Goal: Information Seeking & Learning: Check status

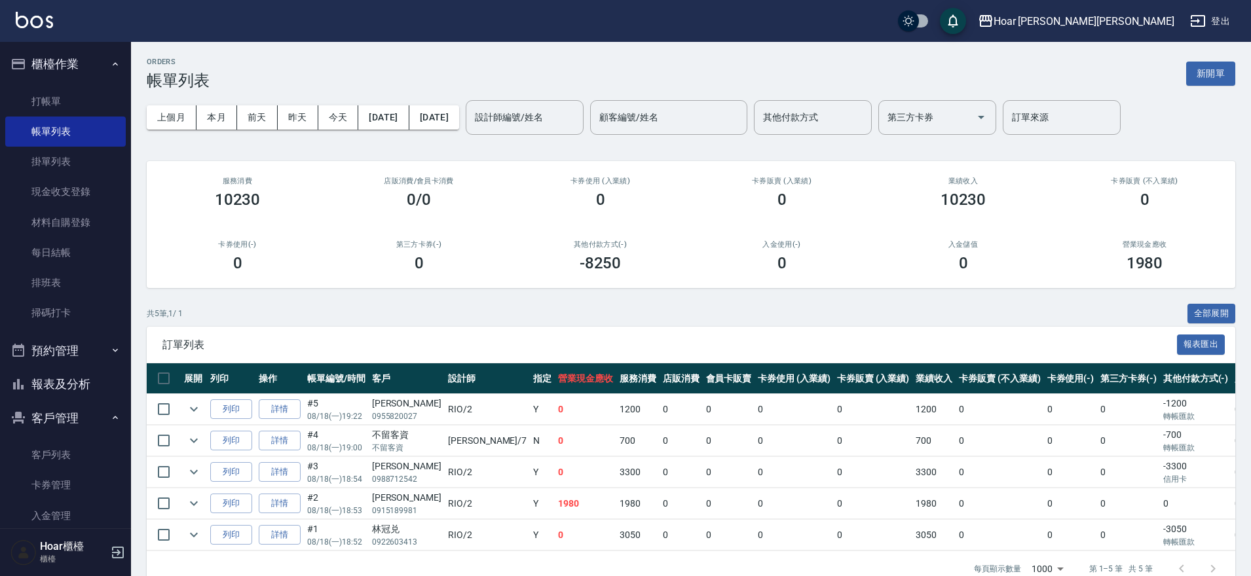
drag, startPoint x: 47, startPoint y: 450, endPoint x: 86, endPoint y: 407, distance: 58.4
click at [47, 450] on link "客戶列表" at bounding box center [65, 455] width 120 height 30
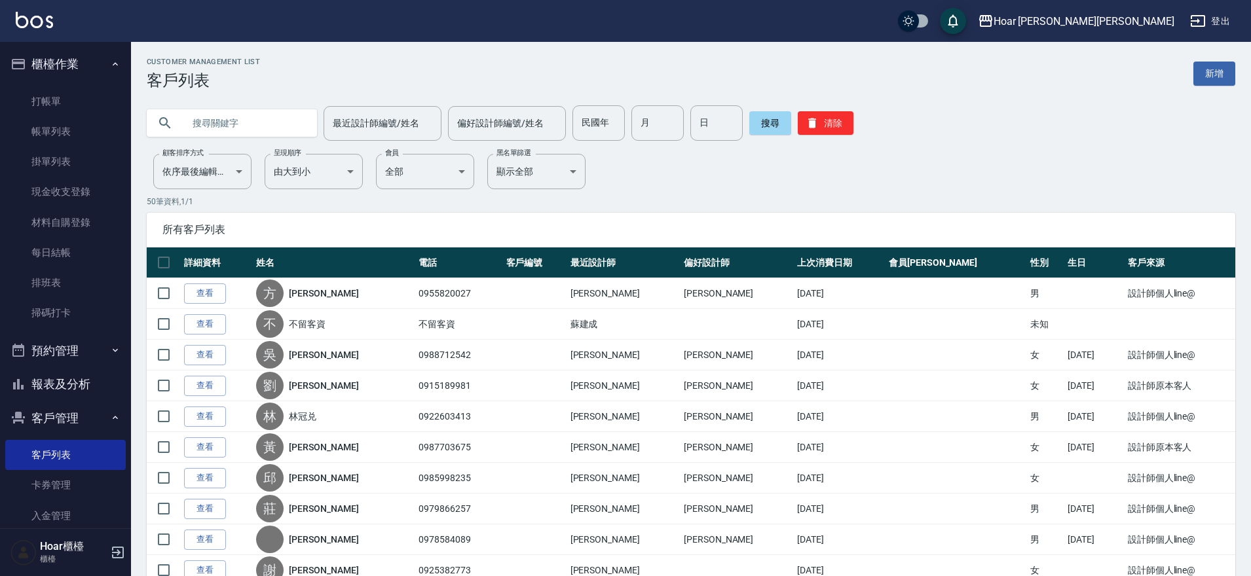
click at [221, 134] on input "text" at bounding box center [244, 122] width 123 height 35
type input "t"
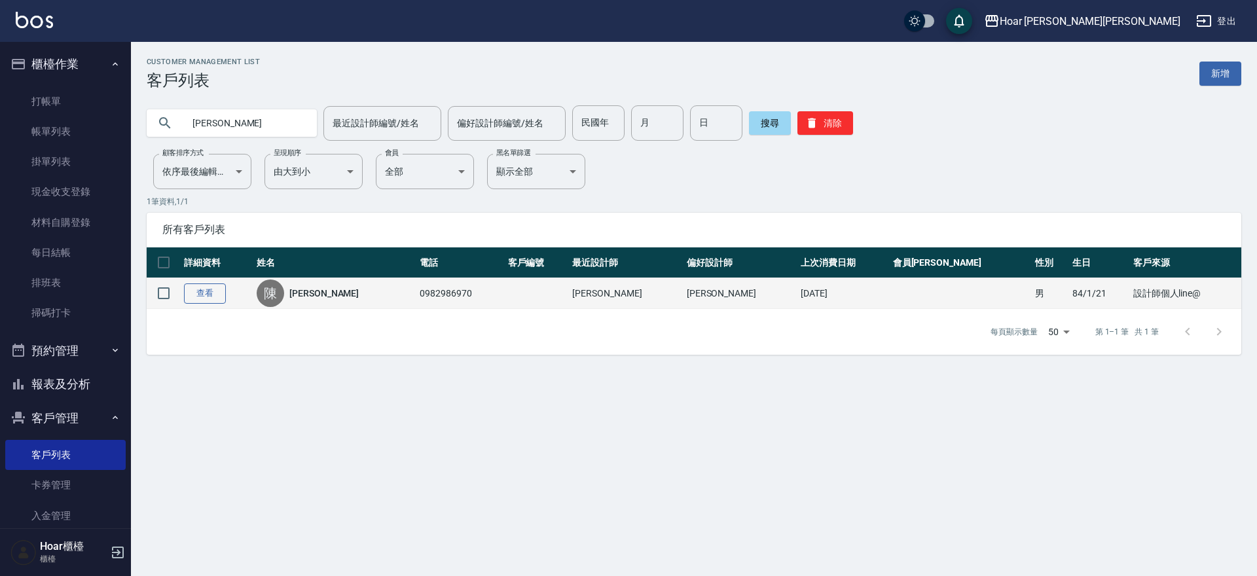
type input "[PERSON_NAME]"
click at [208, 291] on link "查看" at bounding box center [205, 294] width 42 height 20
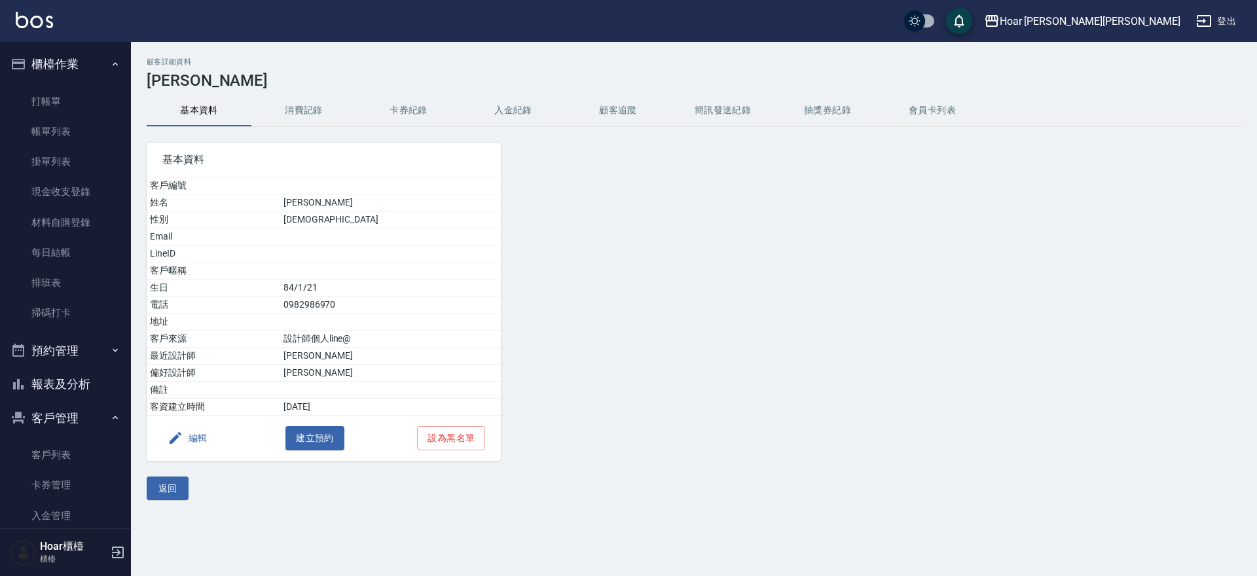
click at [296, 115] on button "消費記錄" at bounding box center [303, 110] width 105 height 31
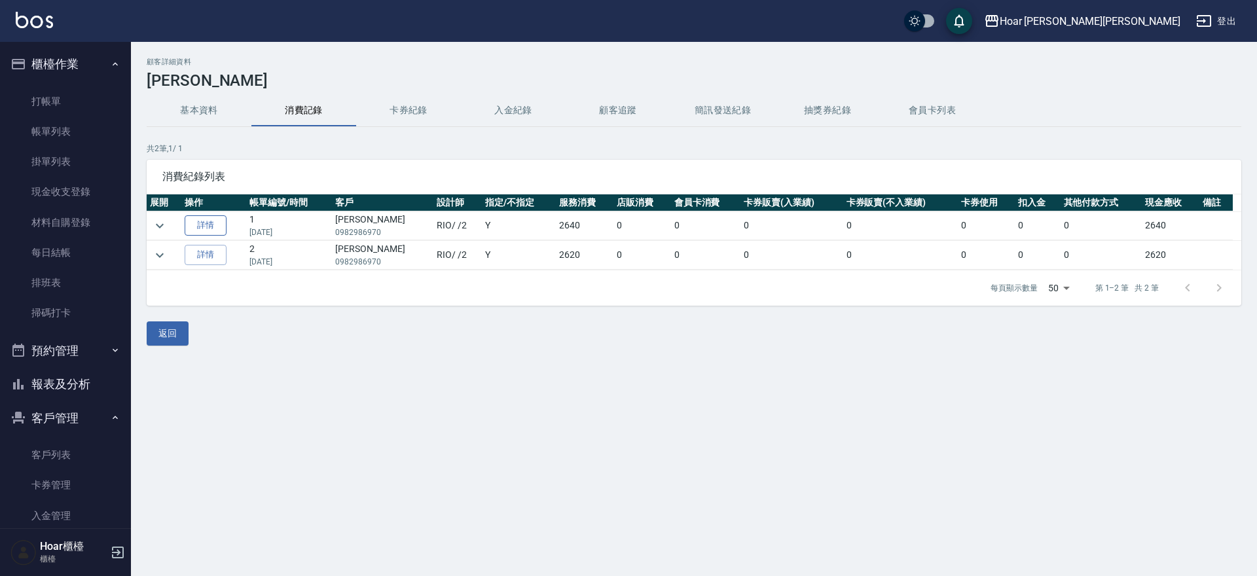
click at [225, 228] on link "詳情" at bounding box center [206, 225] width 42 height 20
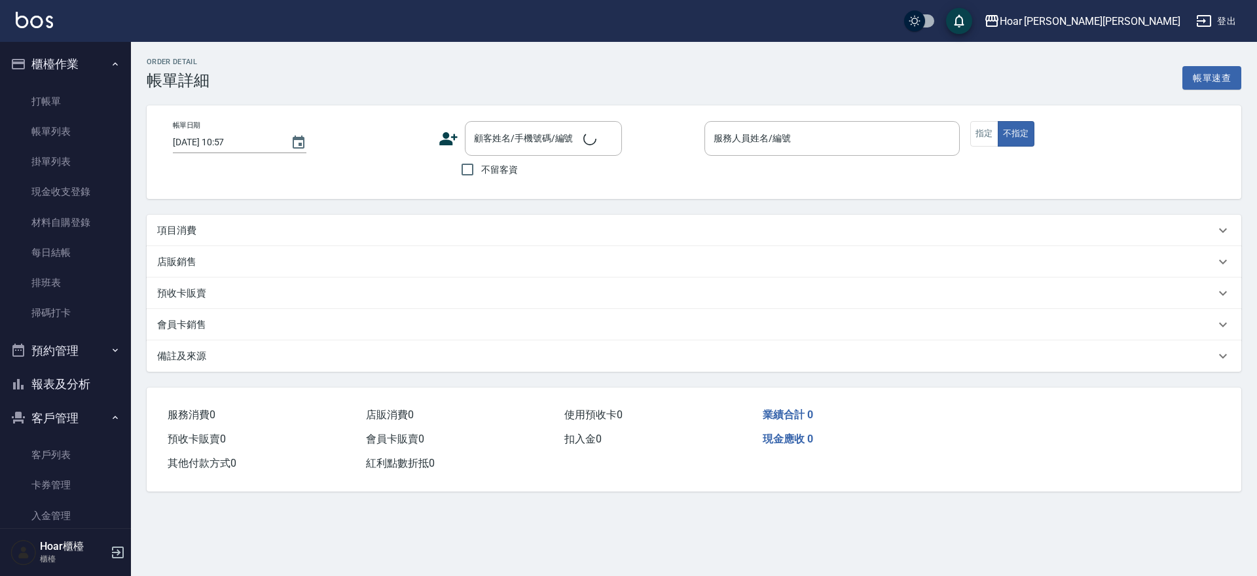
type input "[DATE] 12:56"
type input "RIO-2"
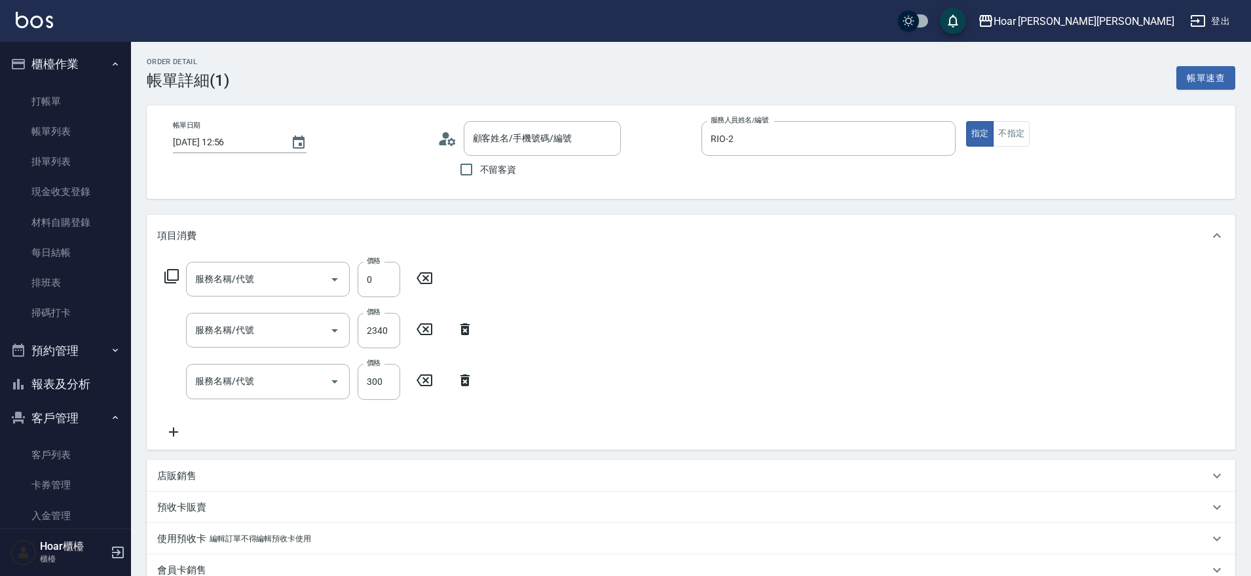
type input "4點(P4)"
type input "京喚羽M(602)"
type input "一般洗(101)"
type input "[PERSON_NAME]/0982986970/"
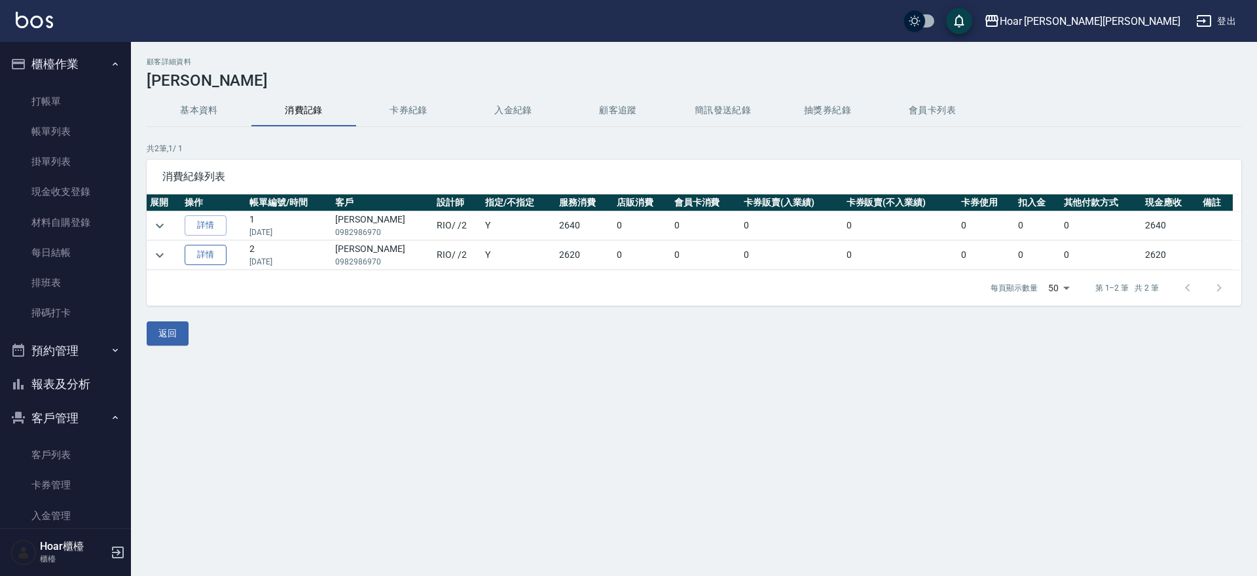
click at [221, 254] on link "詳情" at bounding box center [206, 255] width 42 height 20
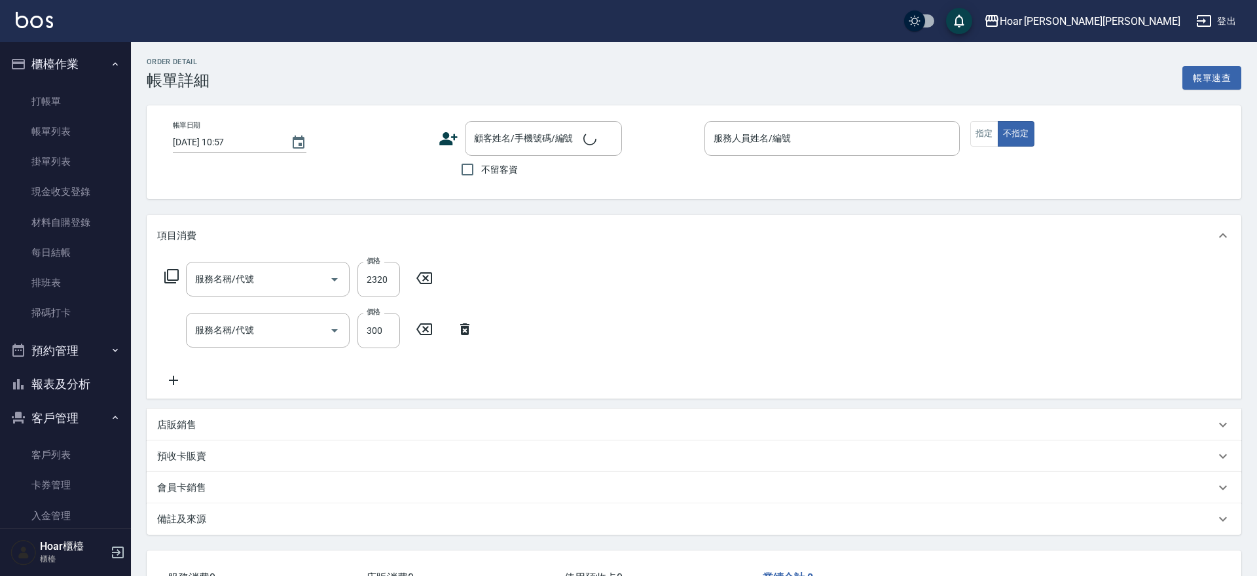
type input "[DATE] 19:42"
type input "RIO-2"
type input "京喚羽L(603)"
type input "一般洗(101)"
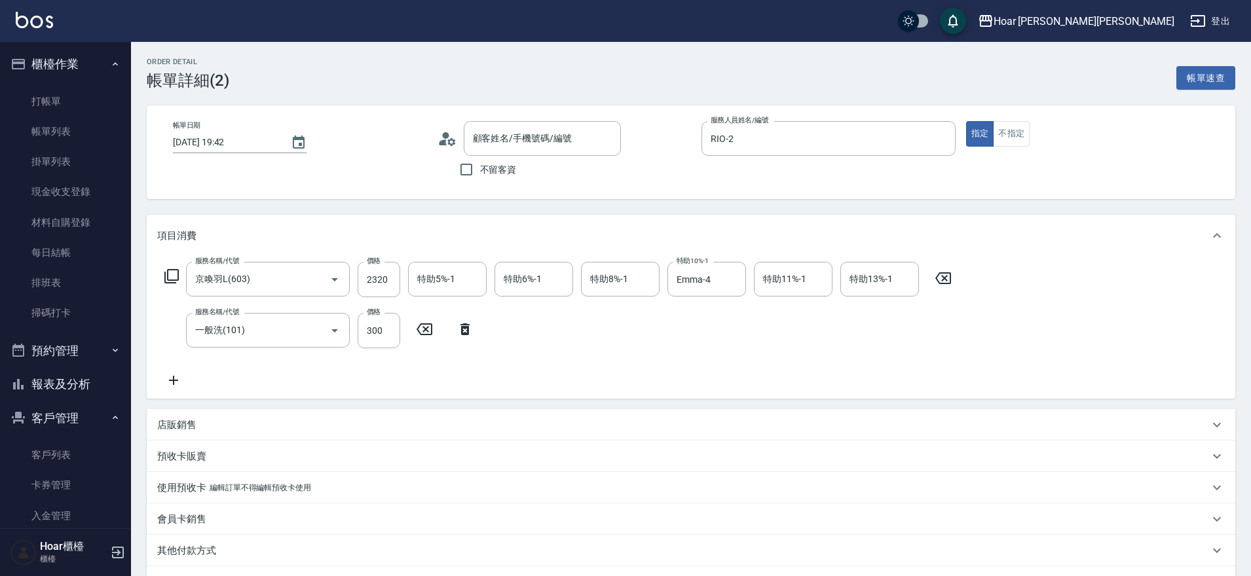
type input "[PERSON_NAME]/0982986970/"
